Goal: Task Accomplishment & Management: Manage account settings

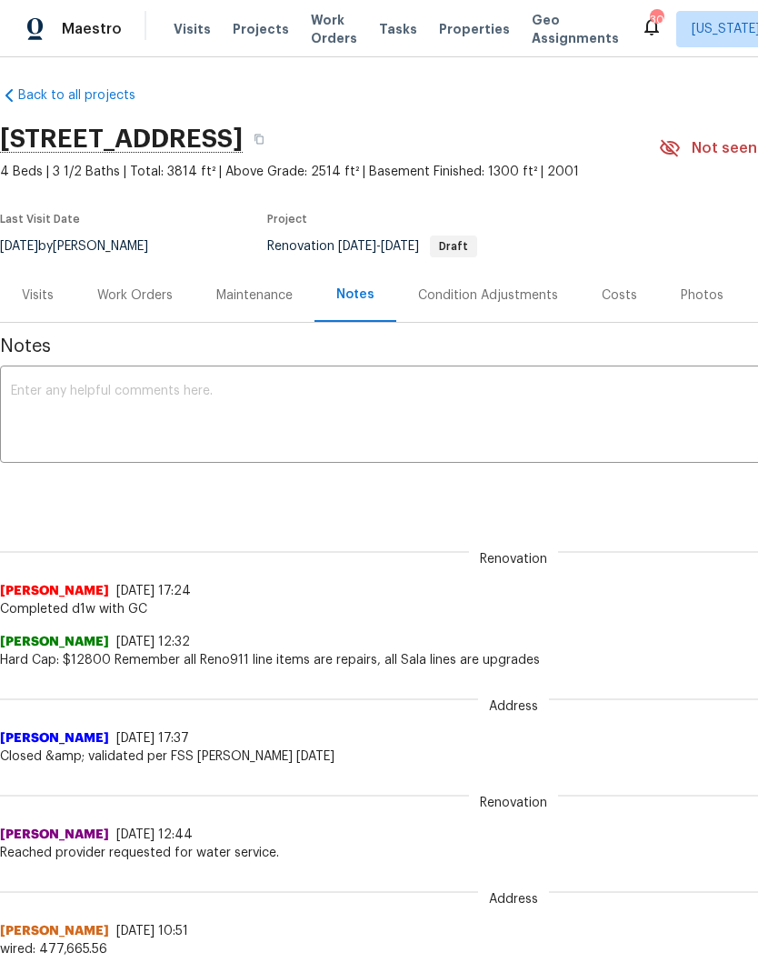
scroll to position [6, 0]
click at [147, 292] on div "Work Orders" at bounding box center [134, 296] width 75 height 18
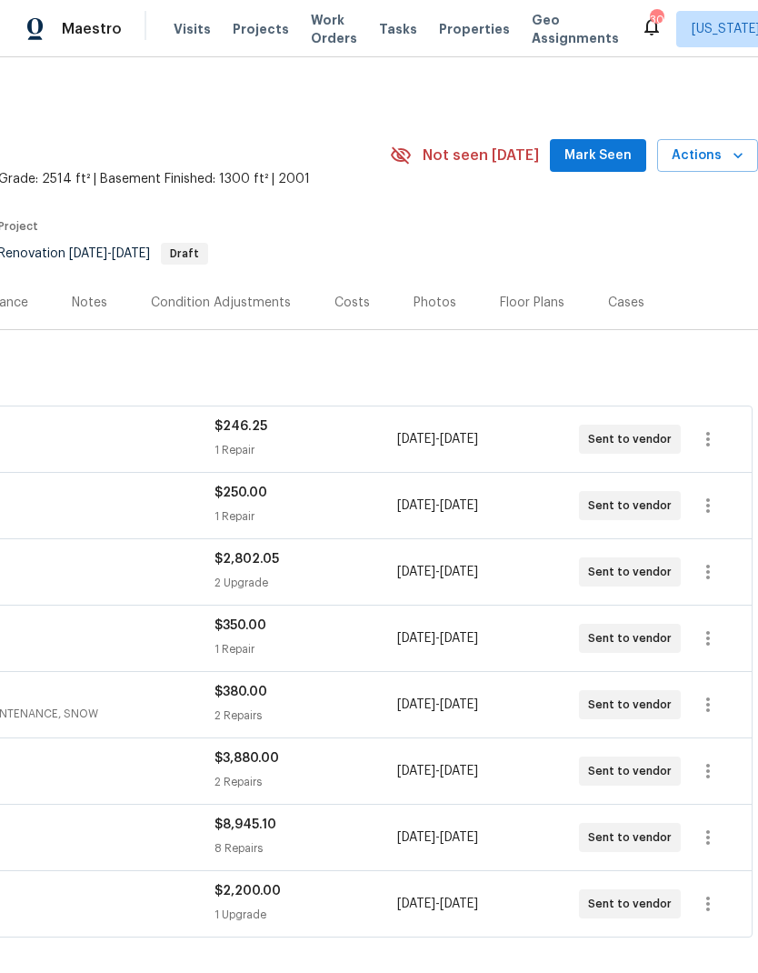
scroll to position [0, 269]
click at [350, 313] on div "Costs" at bounding box center [352, 302] width 79 height 54
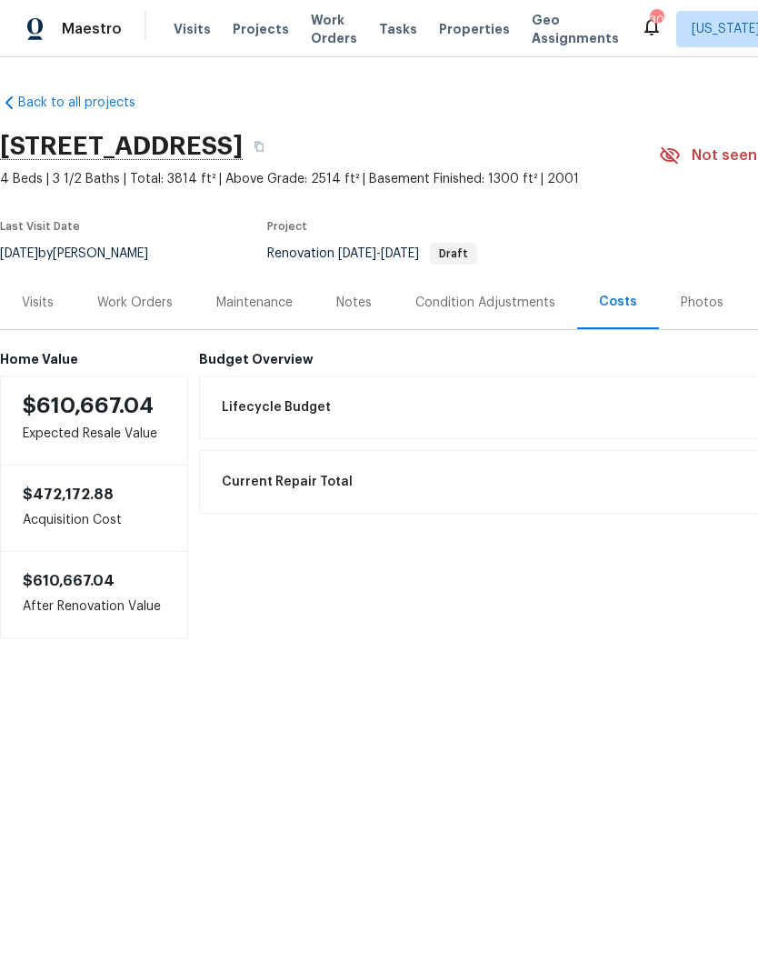
click at [141, 299] on div "Work Orders" at bounding box center [134, 303] width 75 height 18
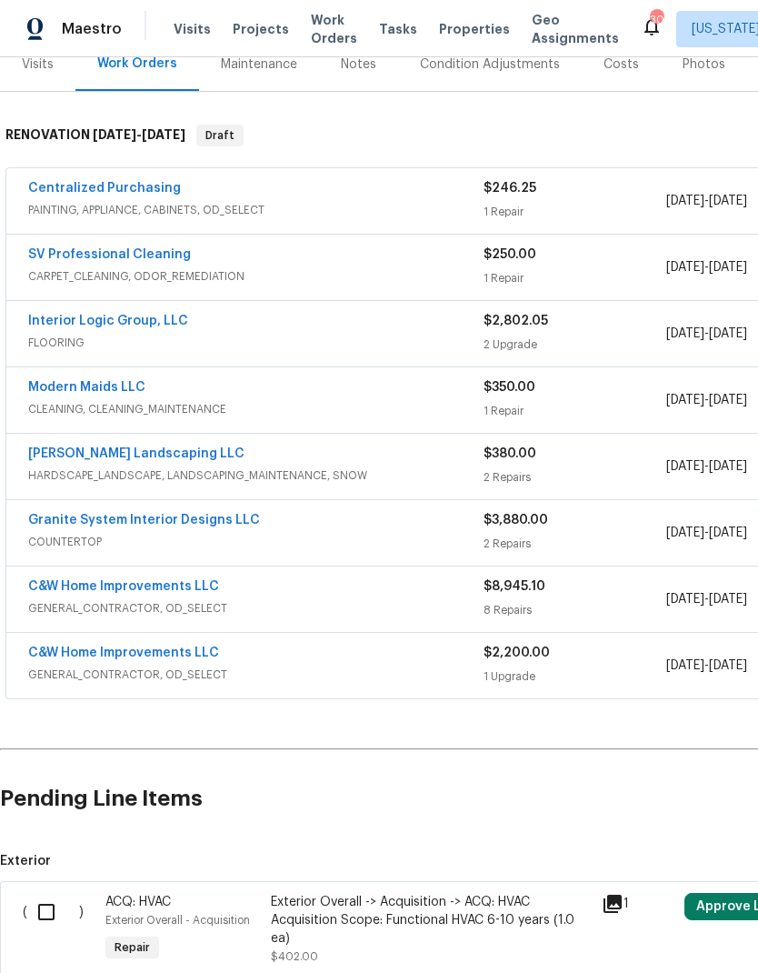
scroll to position [237, 0]
click at [409, 543] on span "COUNTERTOP" at bounding box center [255, 543] width 455 height 18
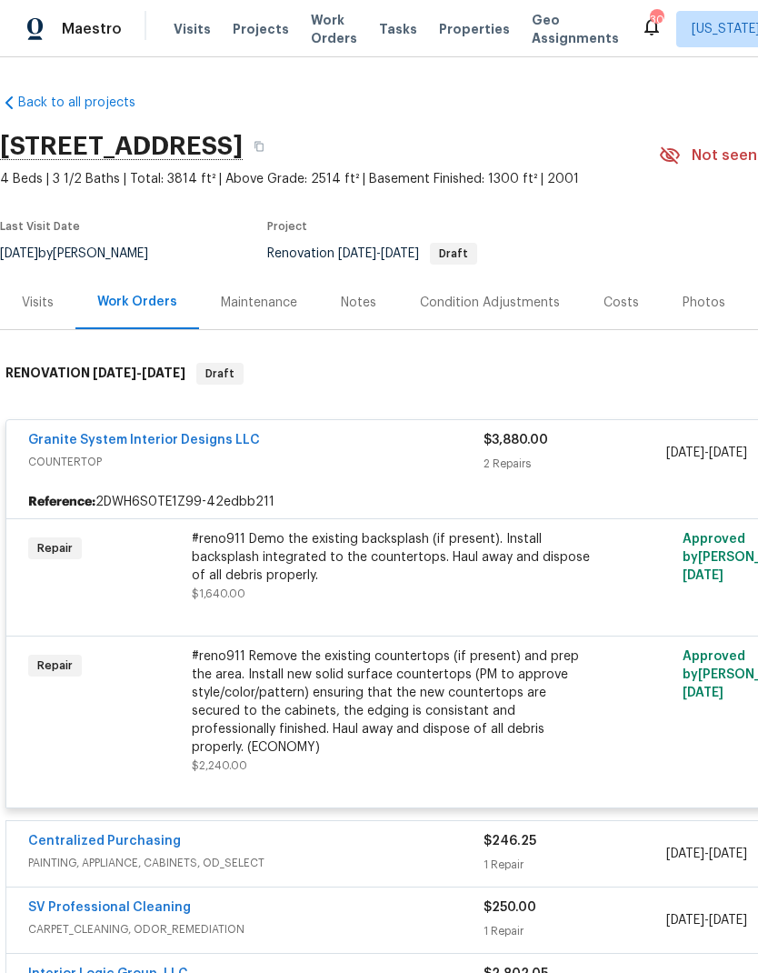
scroll to position [0, 0]
click at [427, 585] on div "#reno911 Demo the existing backsplash (if present). Install backsplash integrat…" at bounding box center [391, 566] width 398 height 73
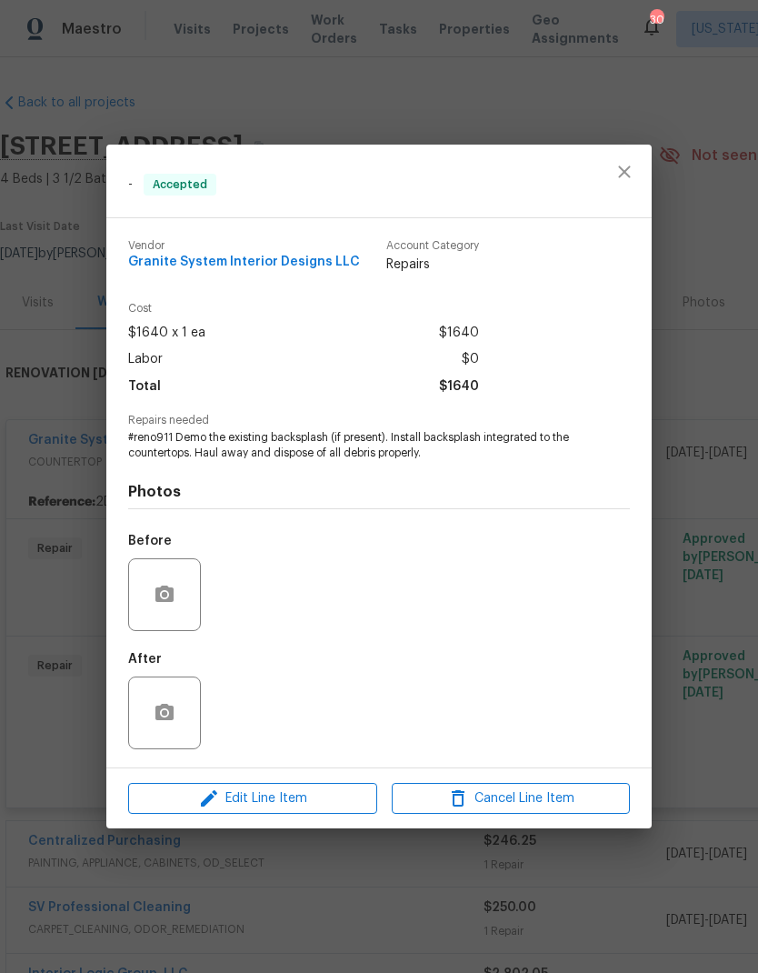
click at [684, 522] on div "- Accepted Vendor Granite System Interior Designs LLC Account Category Repairs …" at bounding box center [379, 486] width 758 height 973
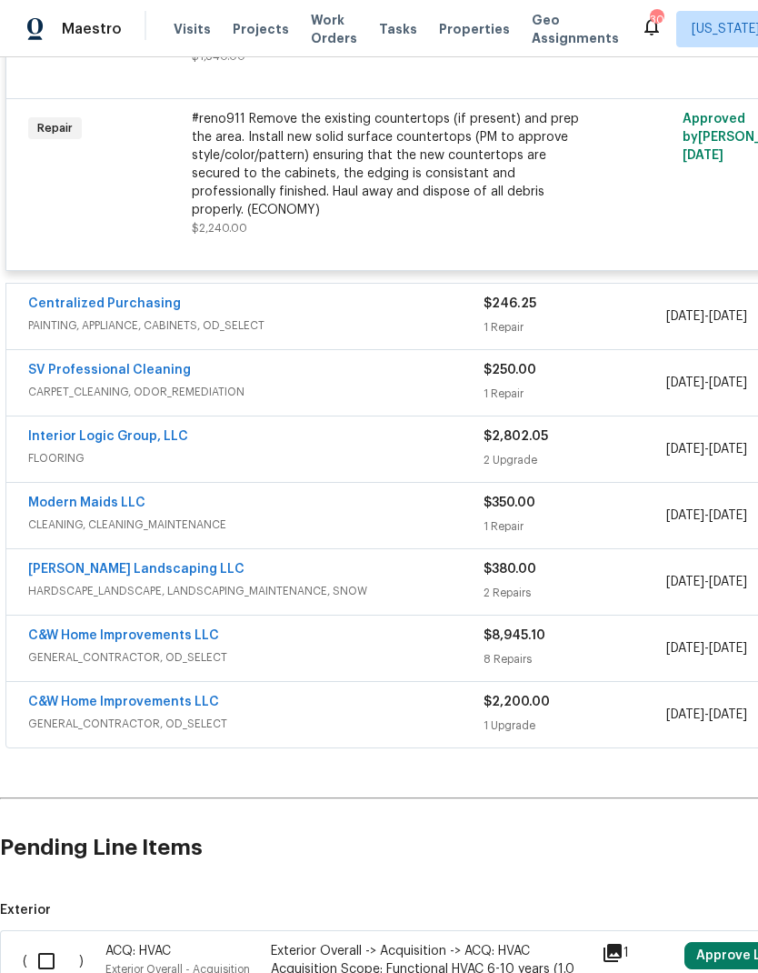
scroll to position [537, 0]
click at [336, 648] on span "GENERAL_CONTRACTOR, OD_SELECT" at bounding box center [255, 657] width 455 height 18
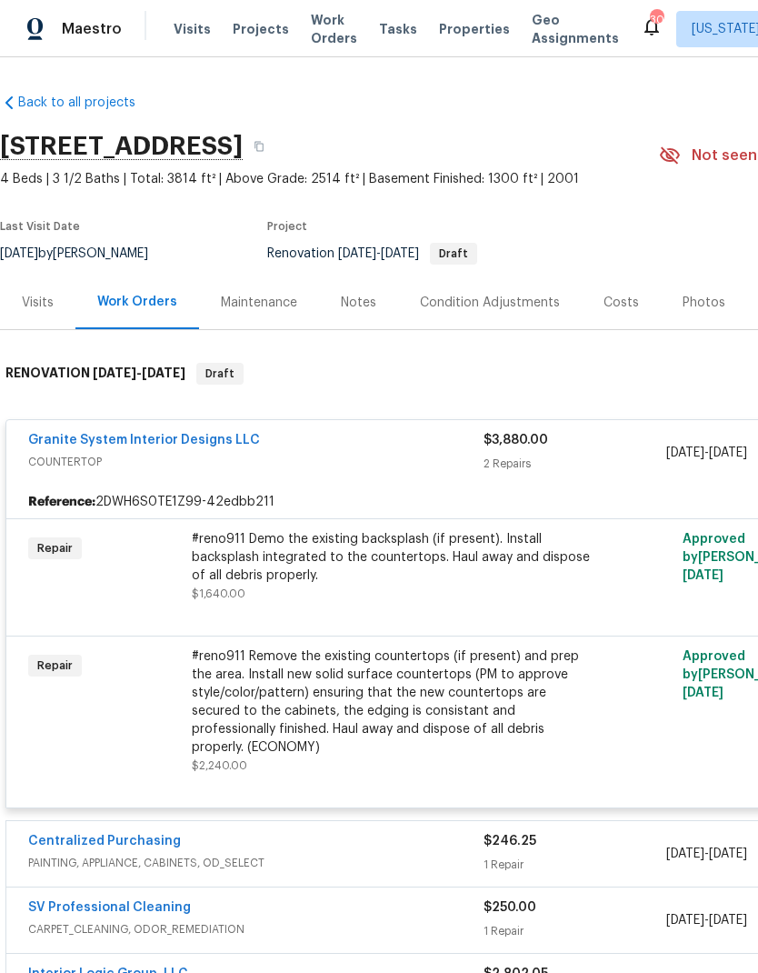
scroll to position [0, 0]
click at [366, 300] on div "Notes" at bounding box center [358, 303] width 35 height 18
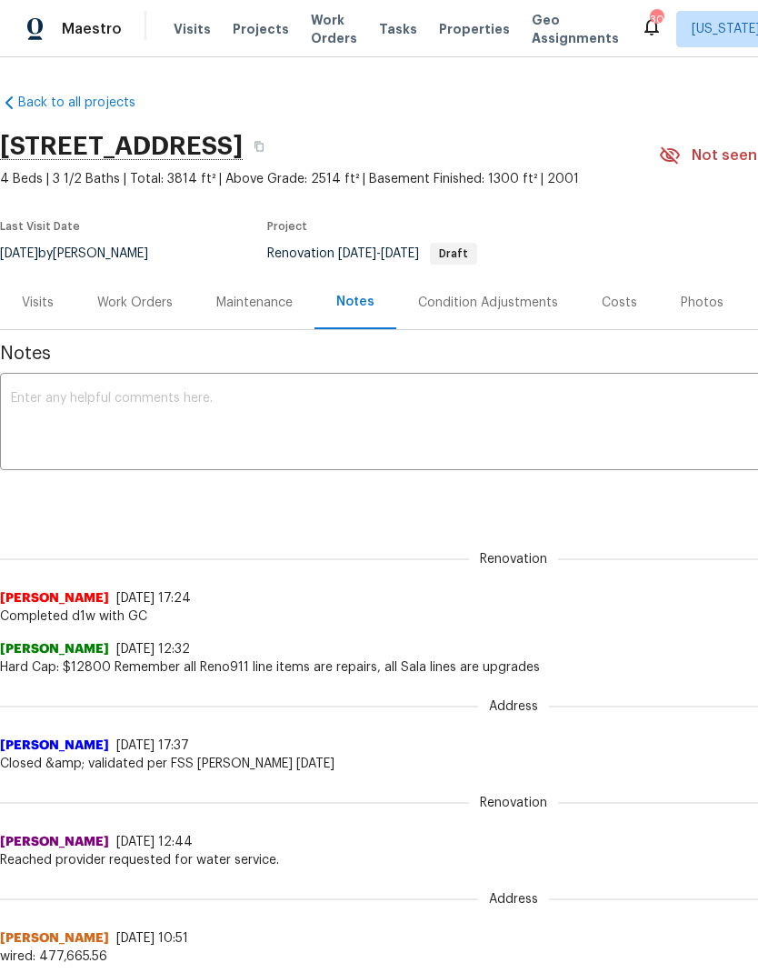
click at [311, 440] on textarea at bounding box center [513, 424] width 1005 height 64
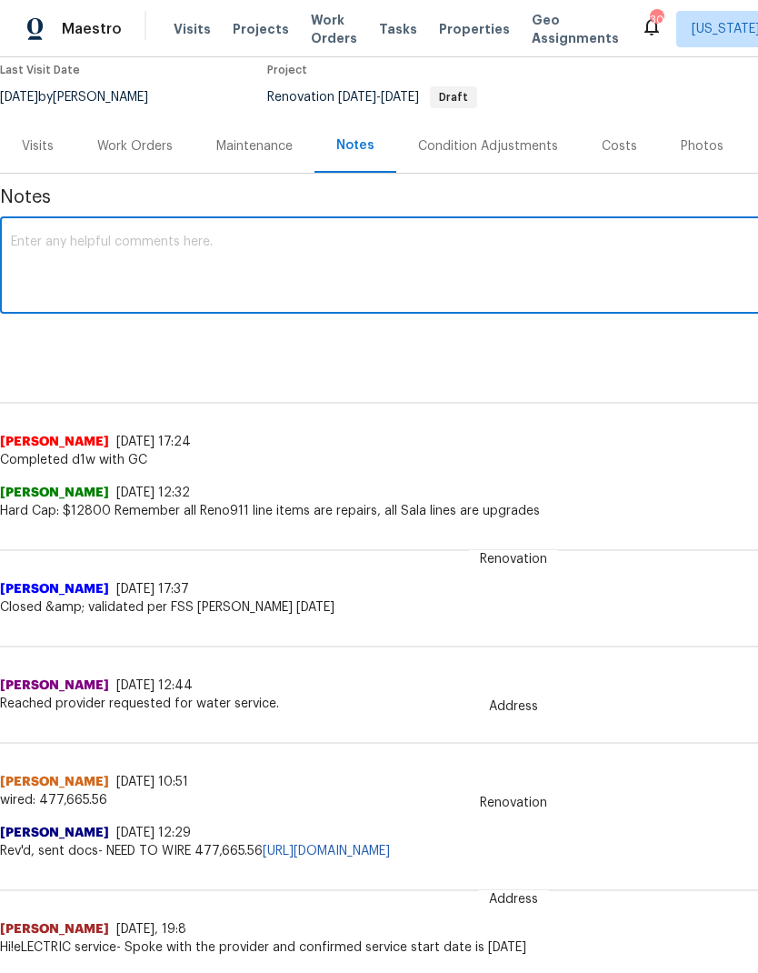
scroll to position [155, 0]
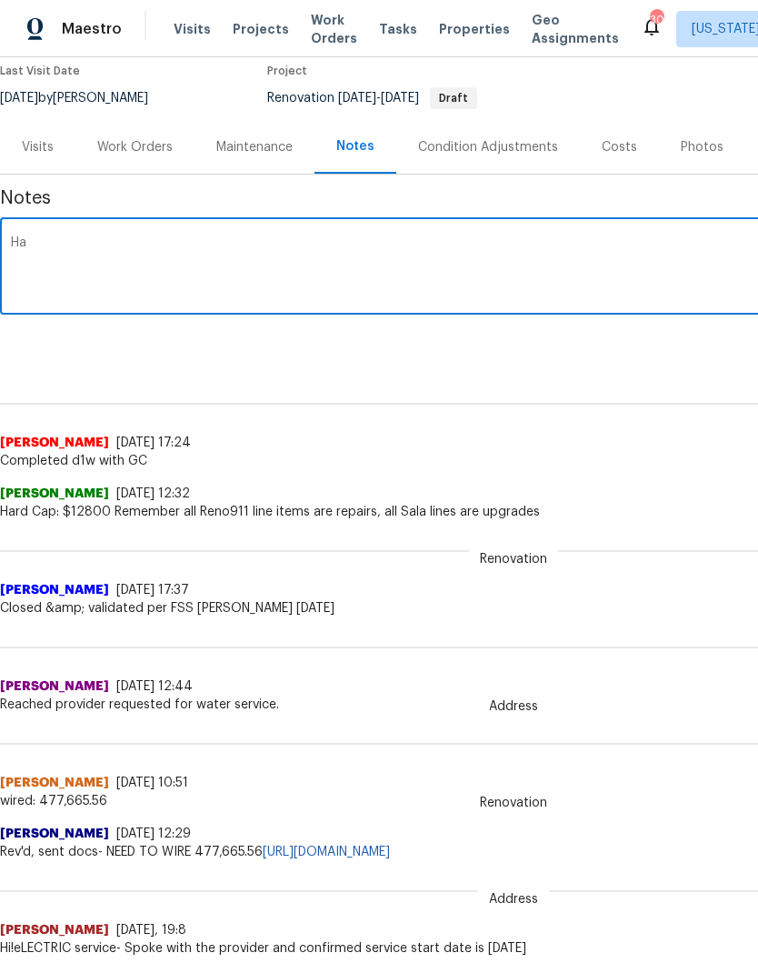
type textarea "H"
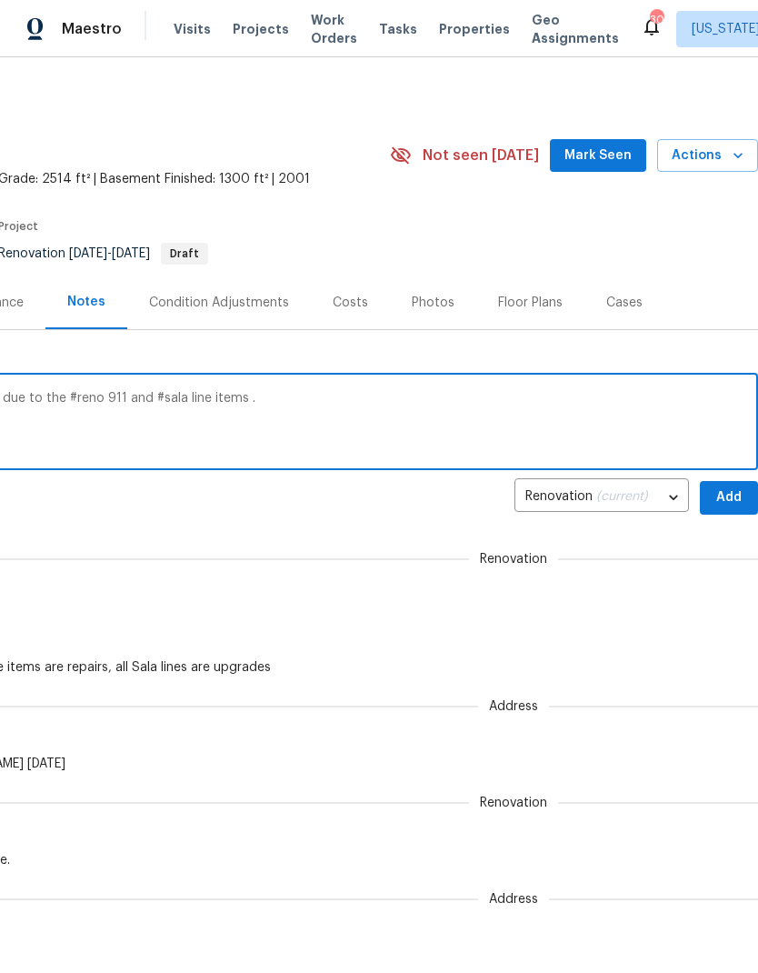
scroll to position [0, 269]
type textarea "Staying under hard cap will not be feasible due to the #reno 911 and #sala line…"
click at [727, 491] on span "Add" at bounding box center [728, 497] width 29 height 23
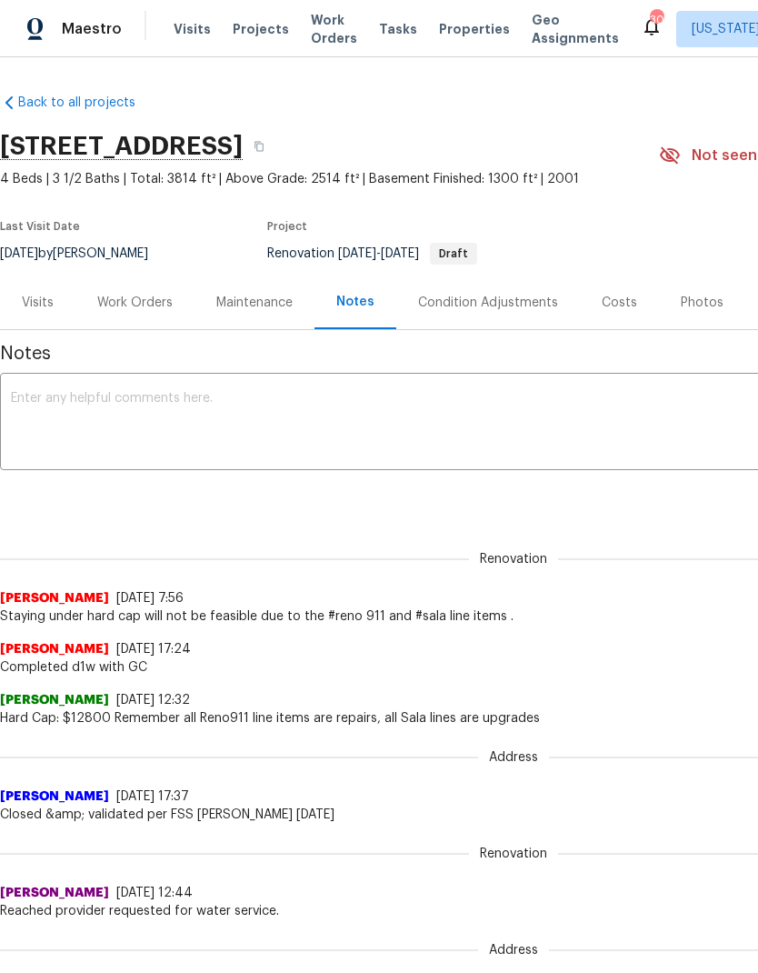
scroll to position [0, 0]
click at [141, 310] on div "Work Orders" at bounding box center [134, 303] width 75 height 18
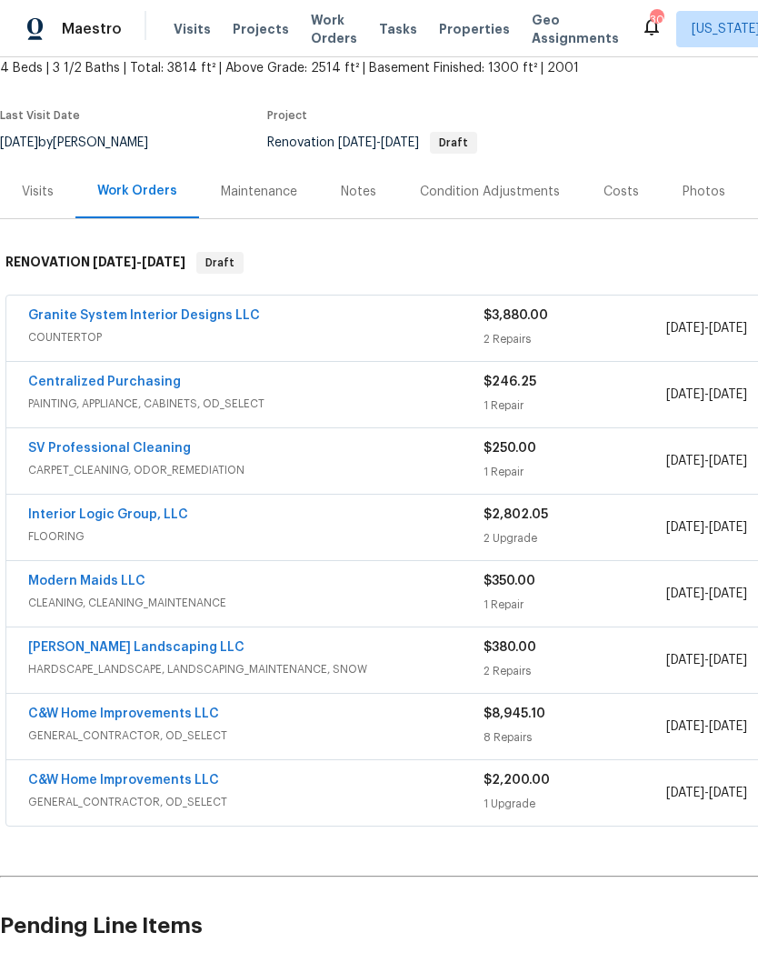
scroll to position [112, 0]
click at [377, 183] on div "Notes" at bounding box center [358, 191] width 79 height 54
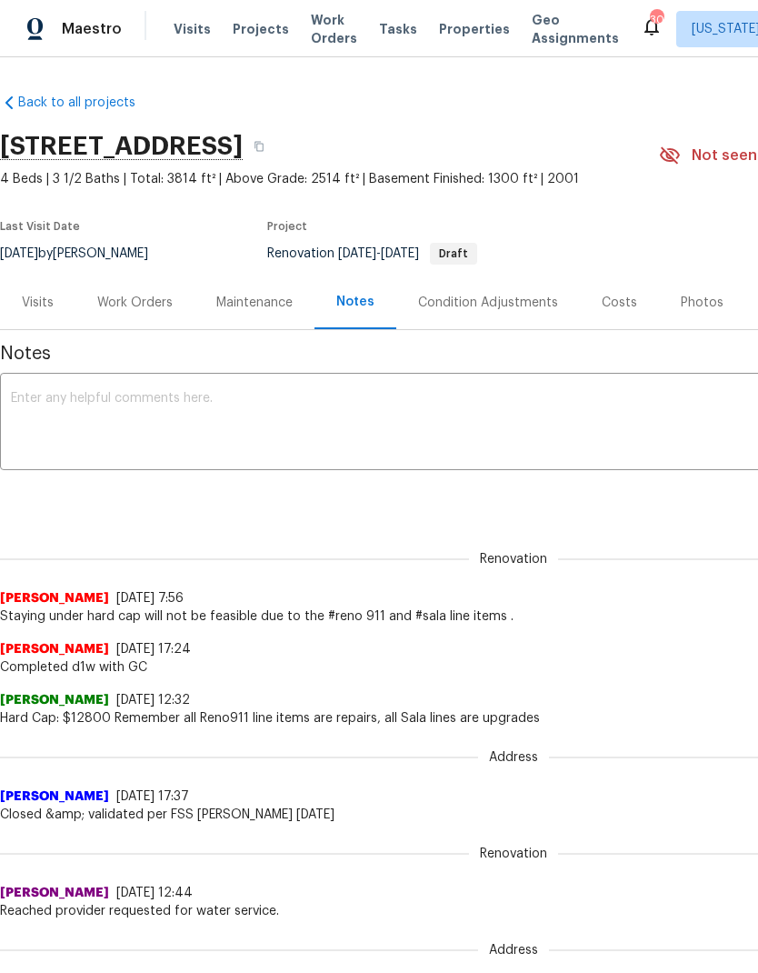
click at [132, 302] on div "Work Orders" at bounding box center [134, 303] width 75 height 18
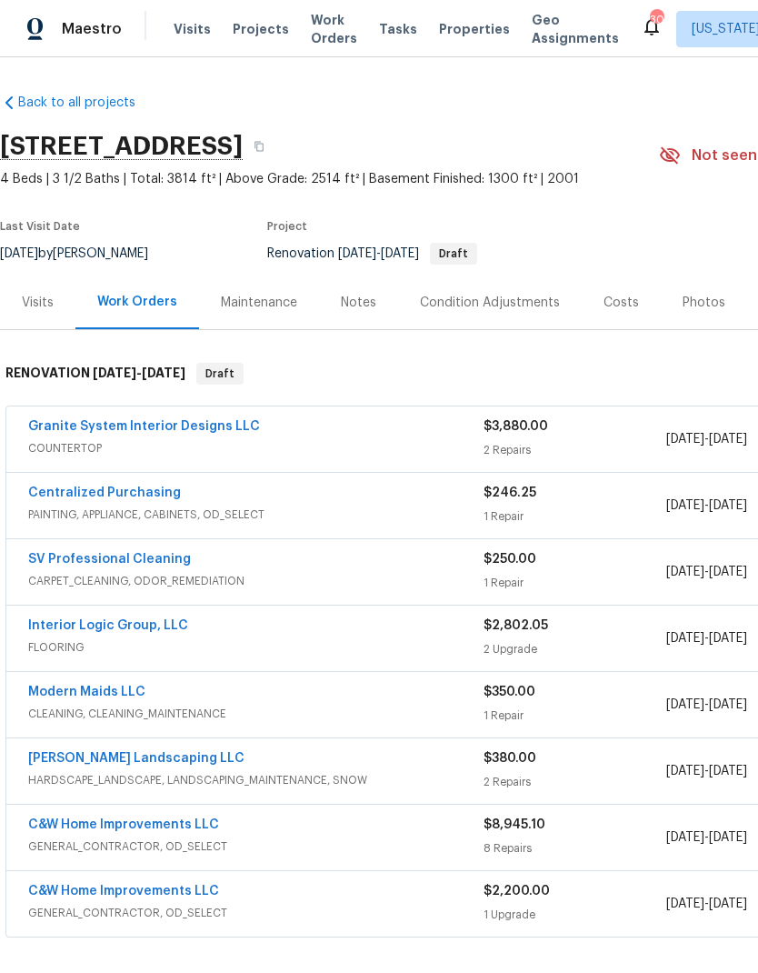
click at [178, 629] on link "Interior Logic Group, LLC" at bounding box center [108, 625] width 160 height 13
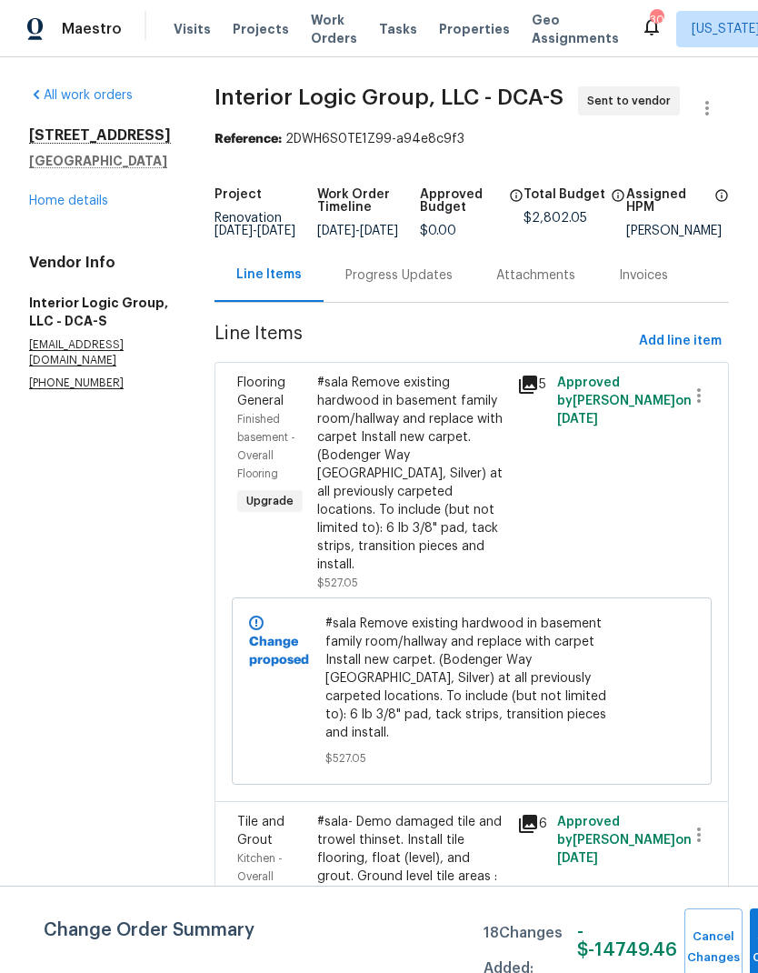
click at [71, 198] on link "Home details" at bounding box center [68, 201] width 79 height 13
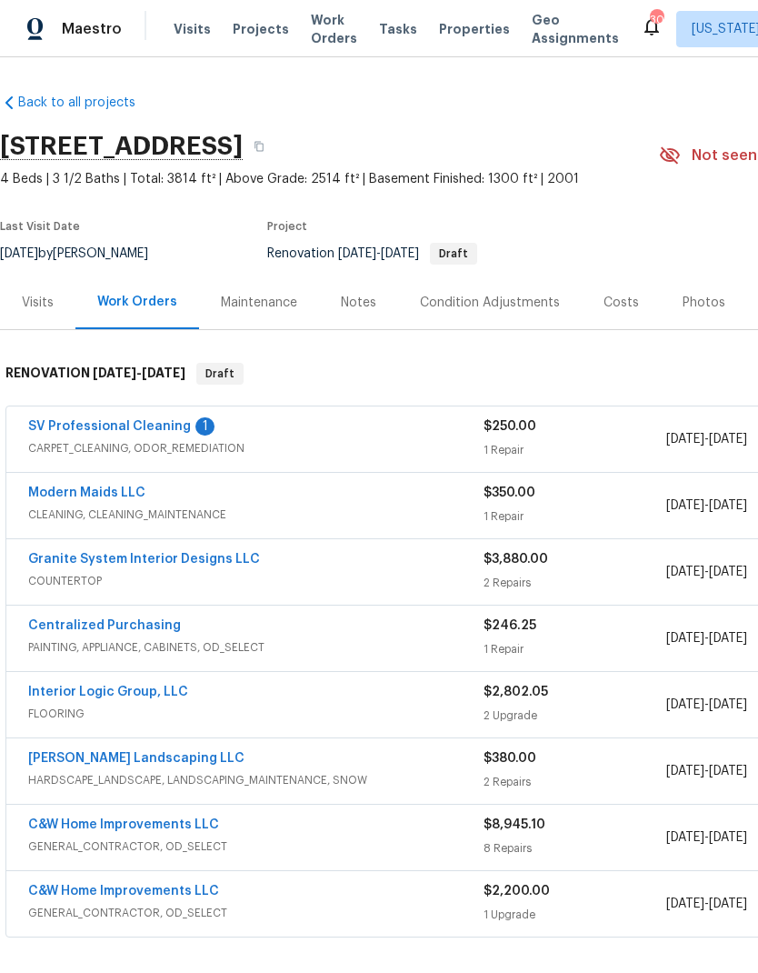
click at [113, 421] on link "SV Professional Cleaning" at bounding box center [109, 426] width 163 height 13
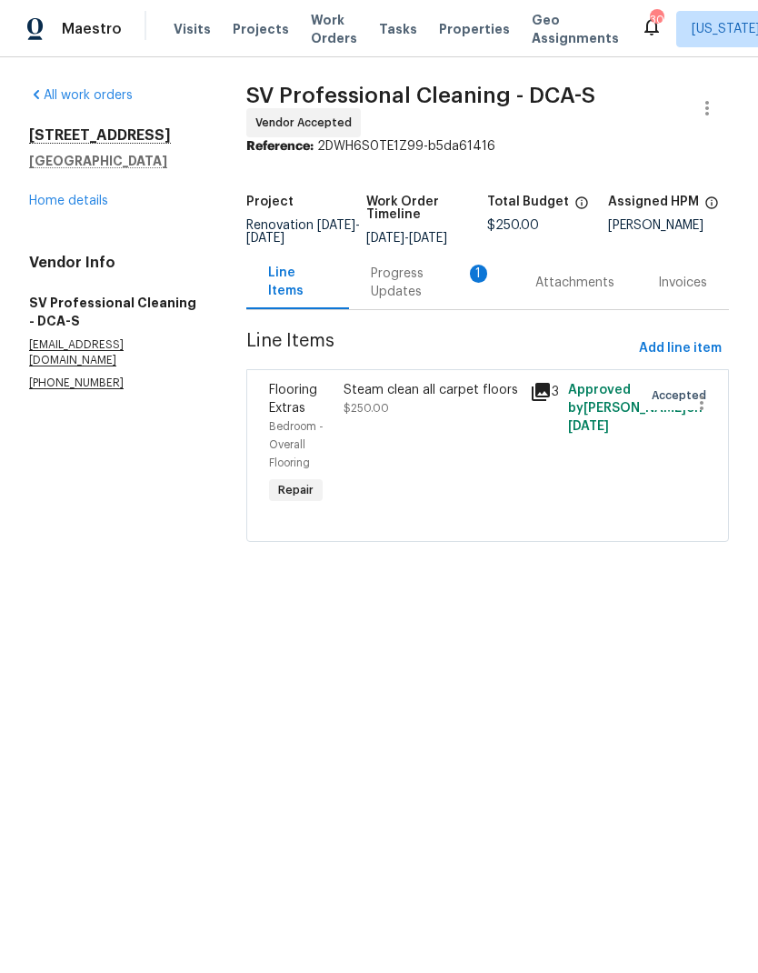
click at [403, 291] on div "Progress Updates 1" at bounding box center [431, 283] width 121 height 36
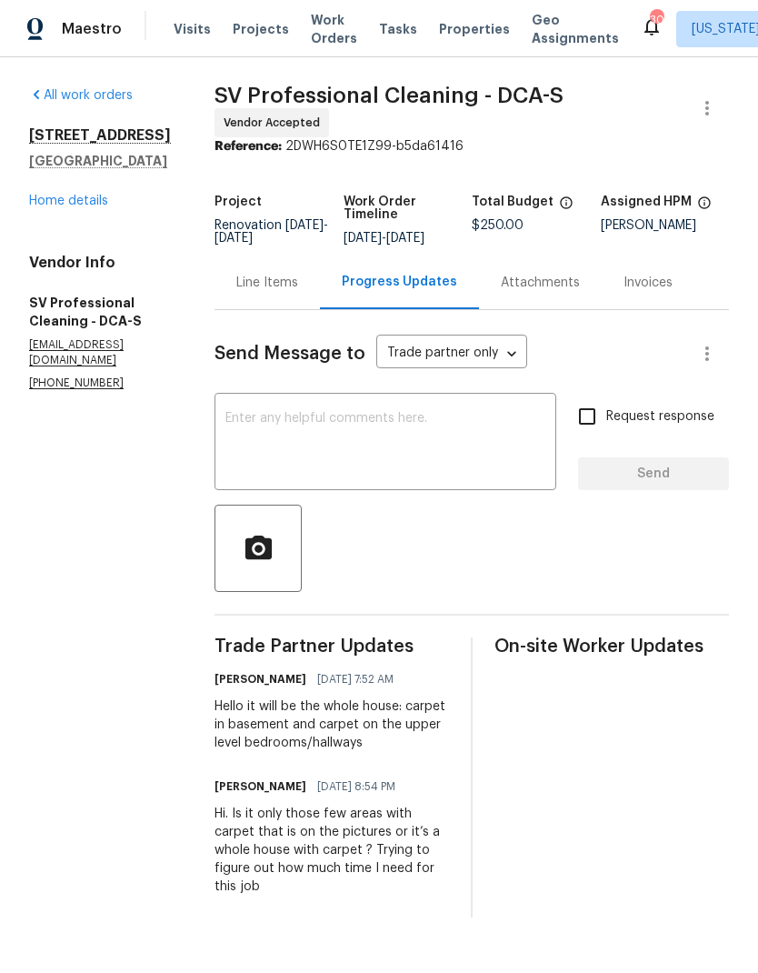
click at [63, 207] on link "Home details" at bounding box center [68, 201] width 79 height 13
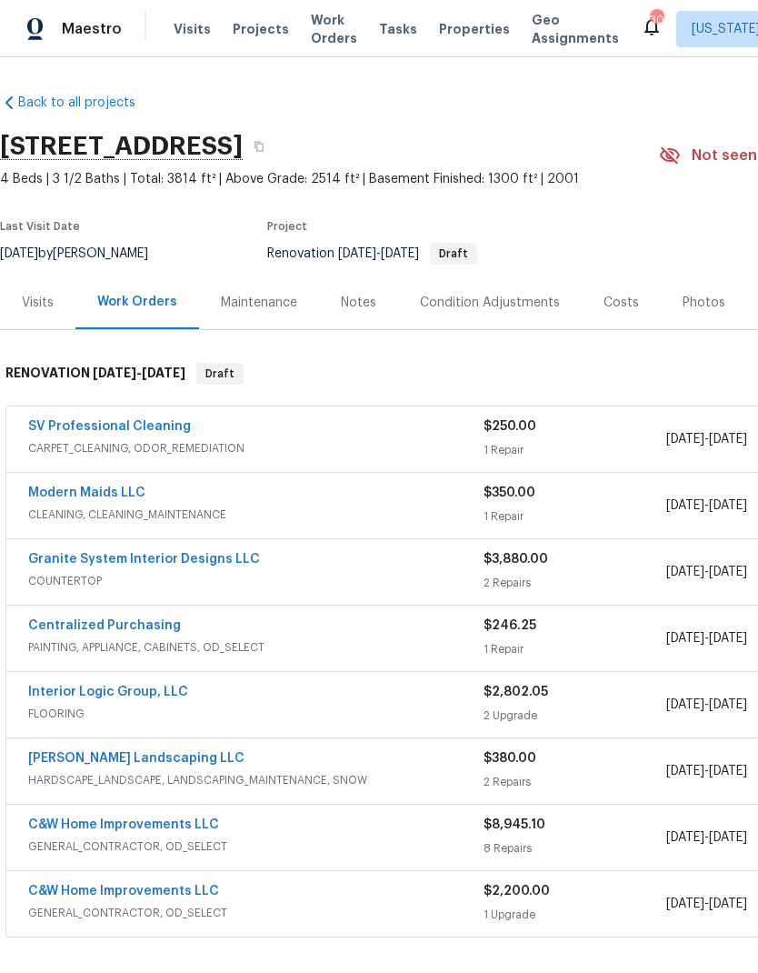
click at [633, 304] on div "Costs" at bounding box center [621, 302] width 79 height 54
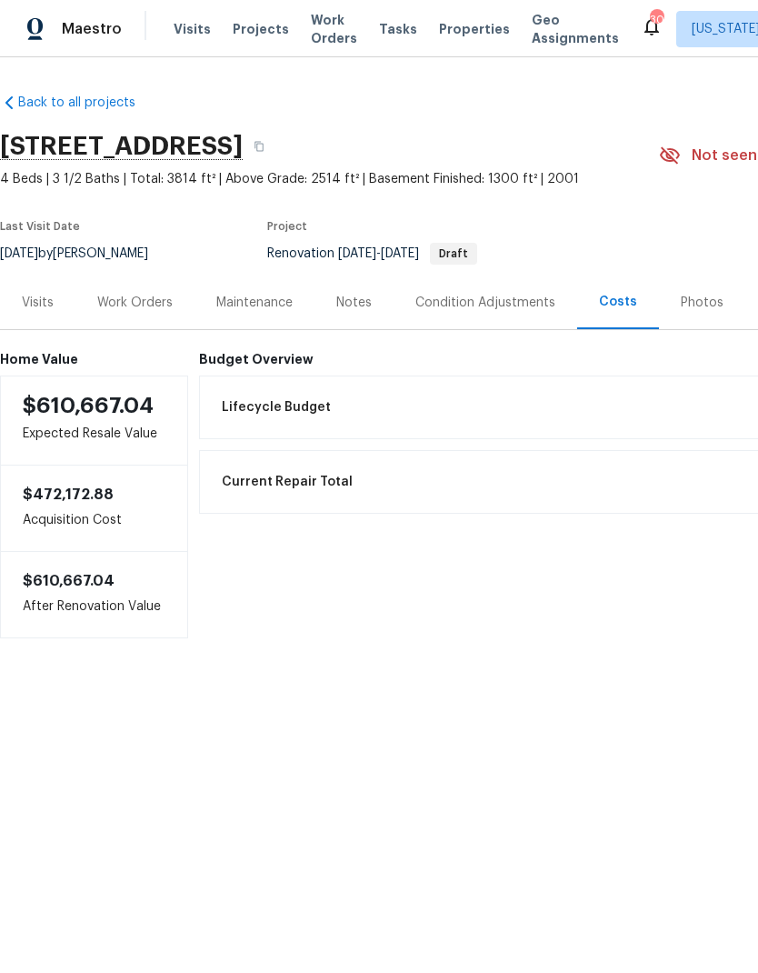
click at [356, 301] on div "Notes" at bounding box center [353, 303] width 35 height 18
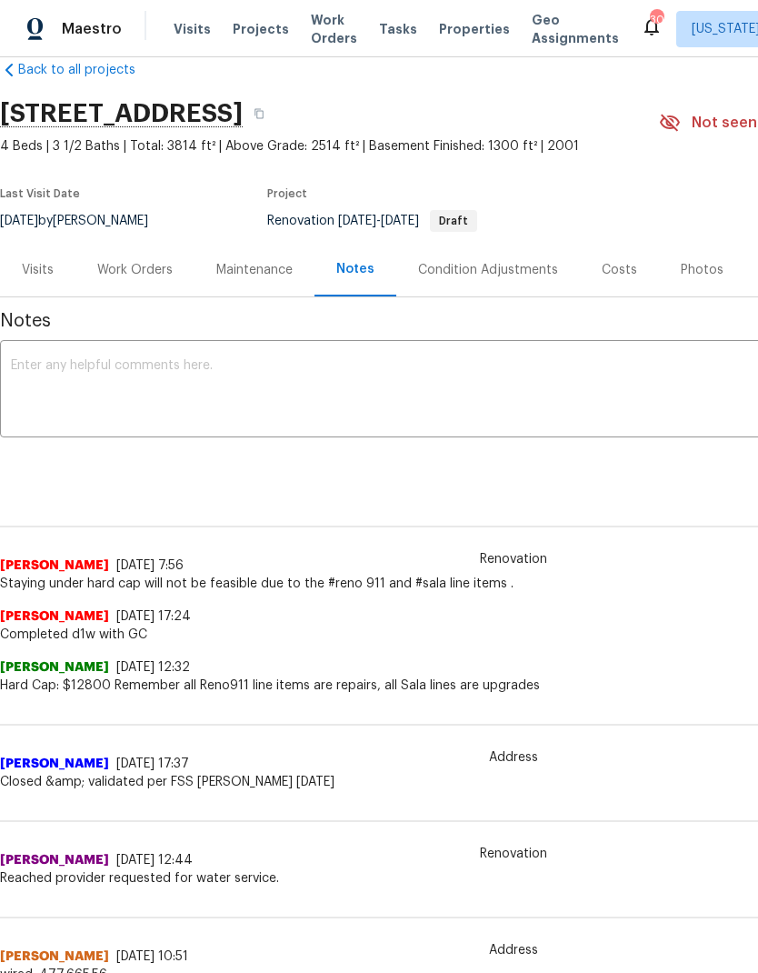
scroll to position [35, 0]
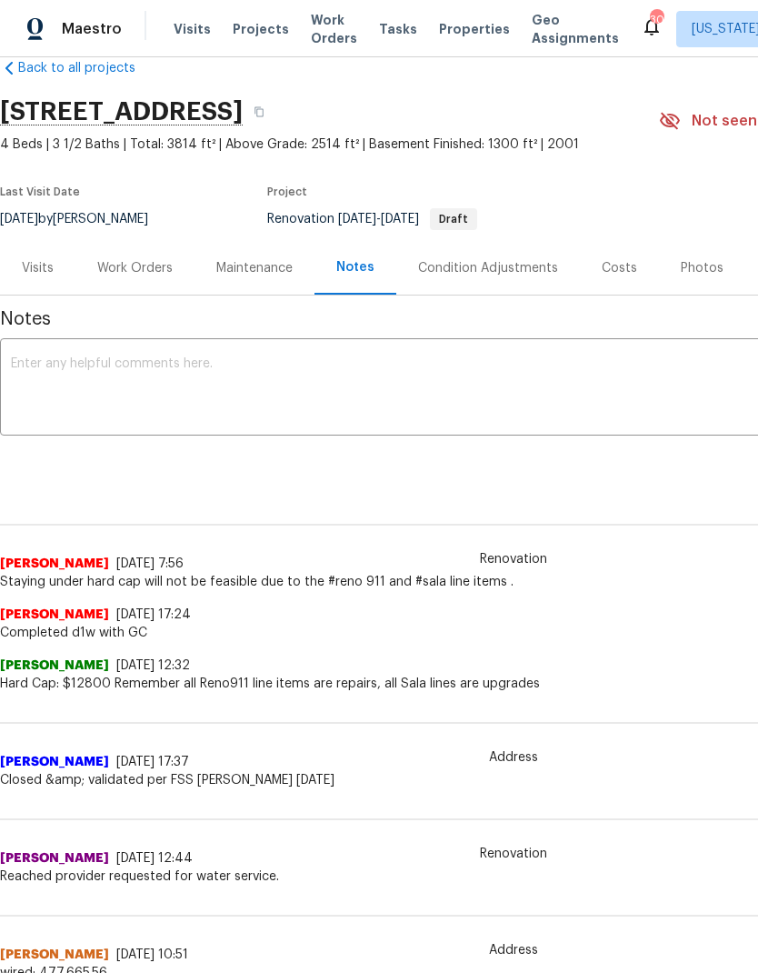
click at [125, 265] on div "Work Orders" at bounding box center [134, 268] width 75 height 18
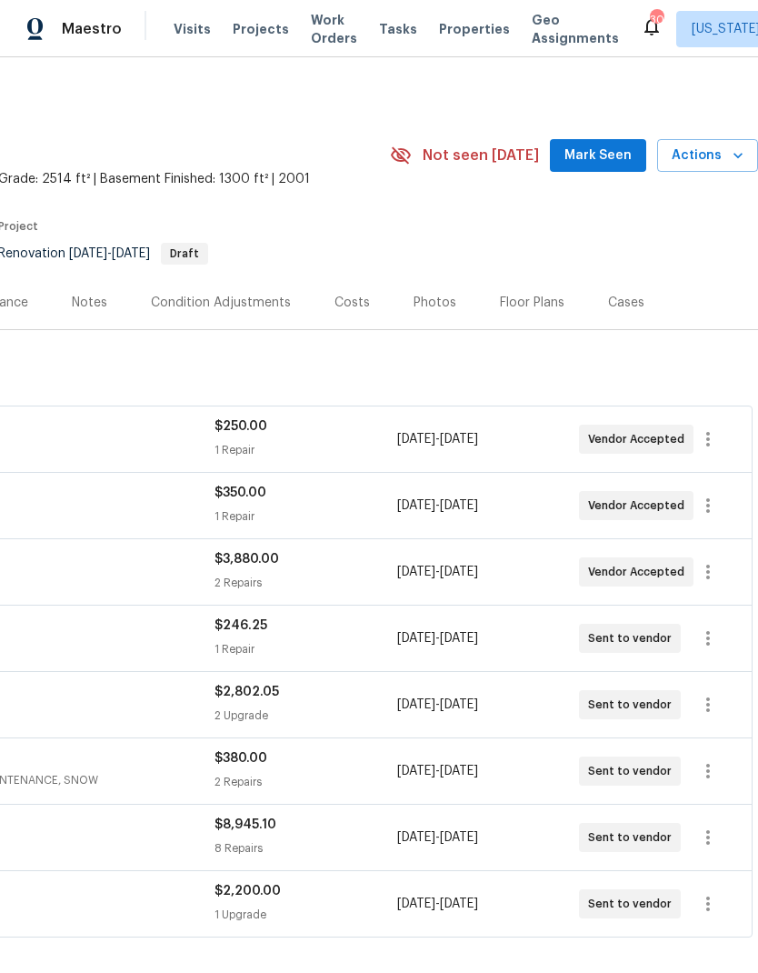
scroll to position [0, 269]
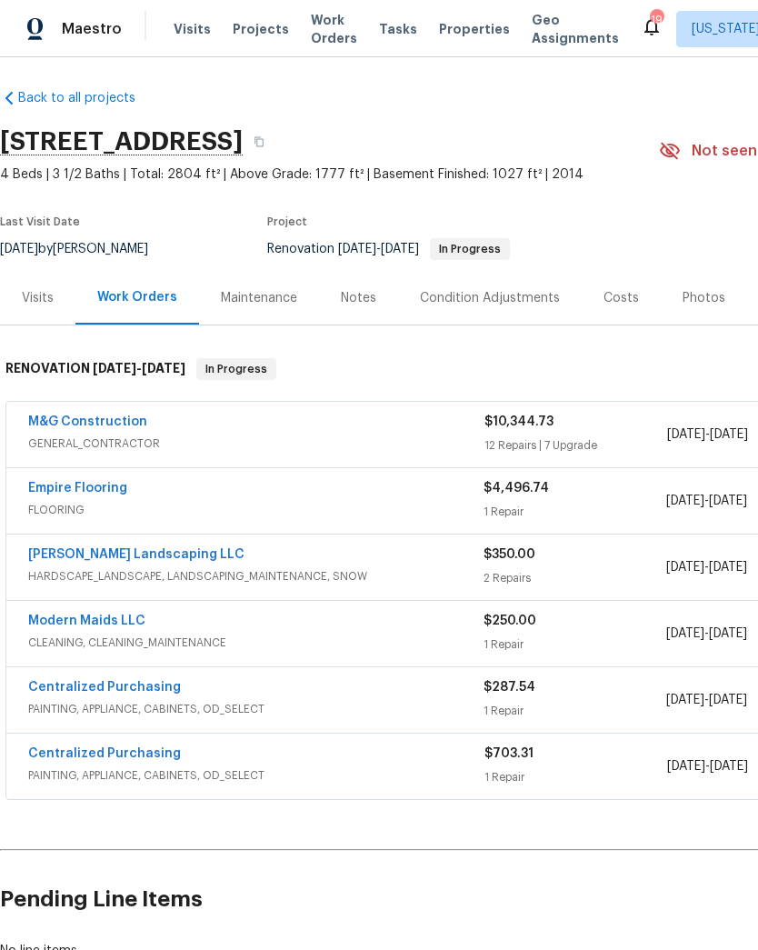
scroll to position [5, 0]
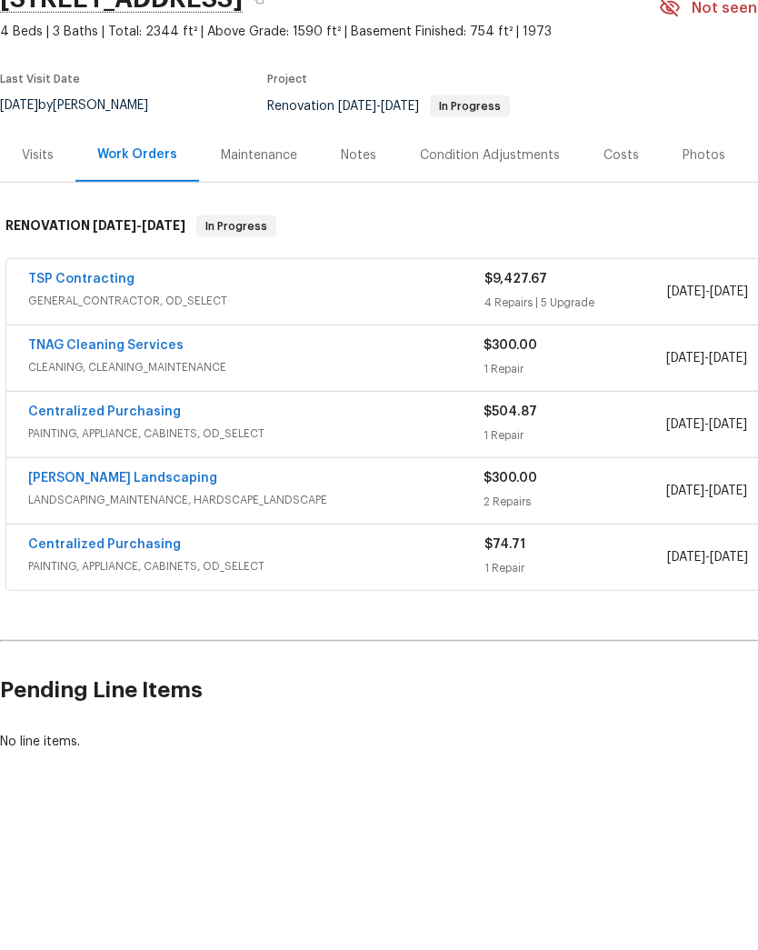
scroll to position [71, 0]
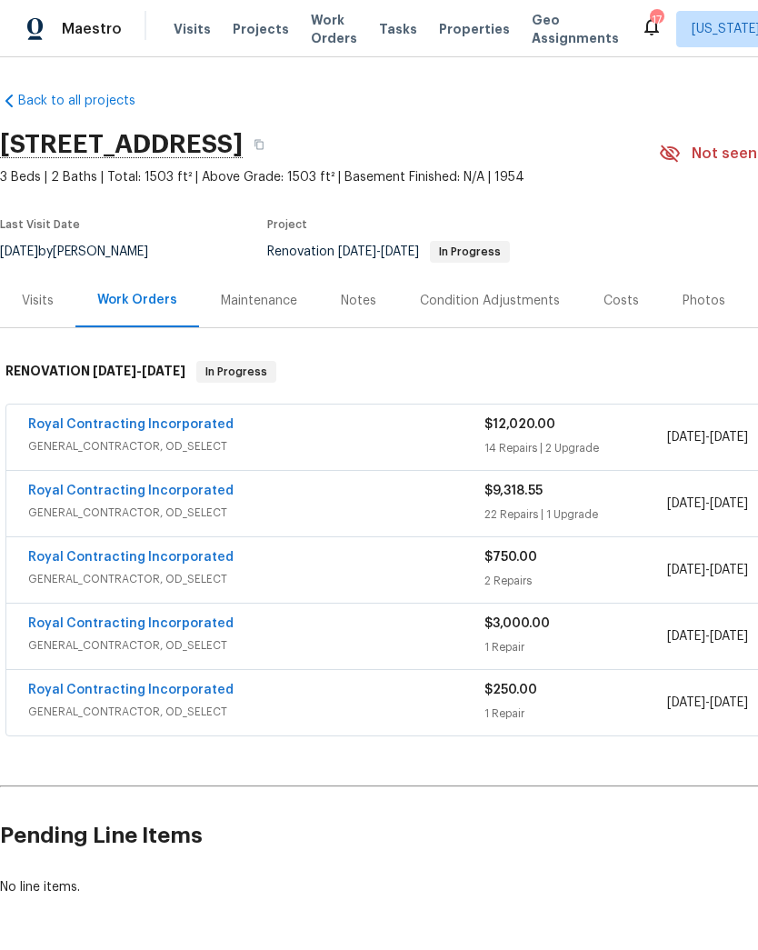
scroll to position [2, -12]
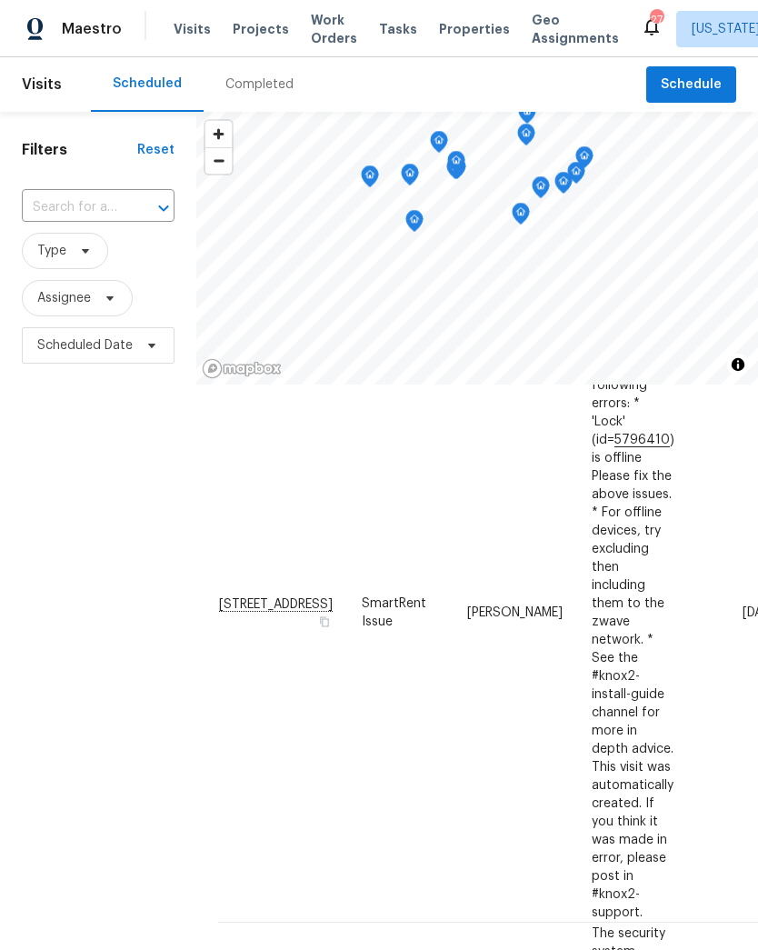
scroll to position [847, 0]
